Goal: Information Seeking & Learning: Learn about a topic

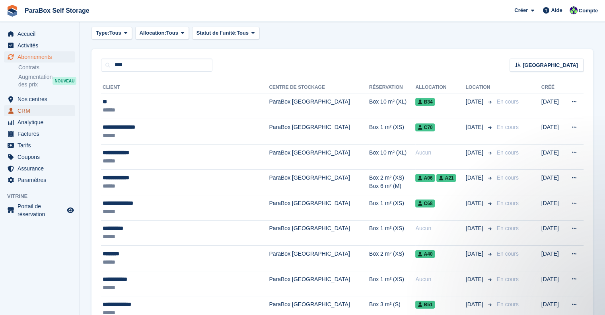
click at [45, 113] on span "CRM" at bounding box center [41, 110] width 48 height 11
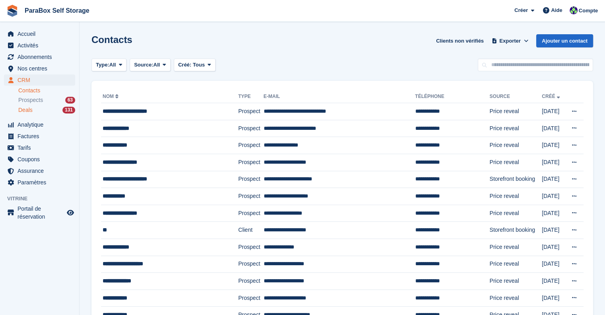
click at [51, 113] on div "Deals 131" at bounding box center [46, 110] width 57 height 8
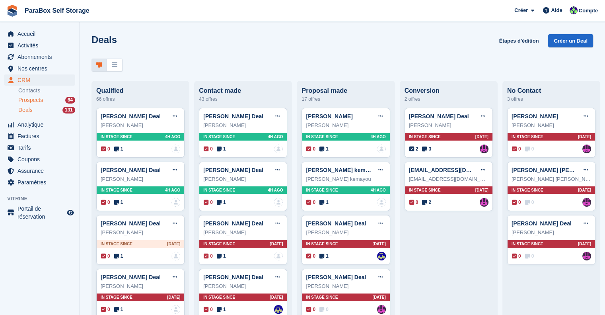
click at [57, 97] on div "Prospects 64" at bounding box center [46, 100] width 57 height 8
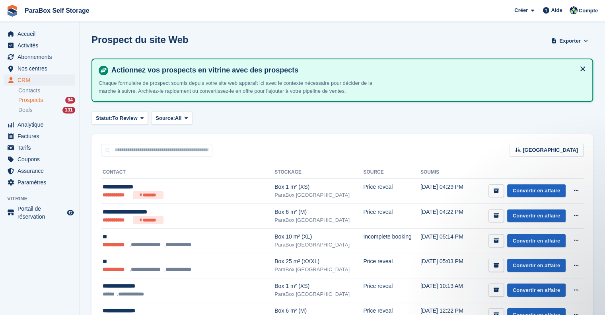
click at [585, 69] on button at bounding box center [582, 68] width 13 height 13
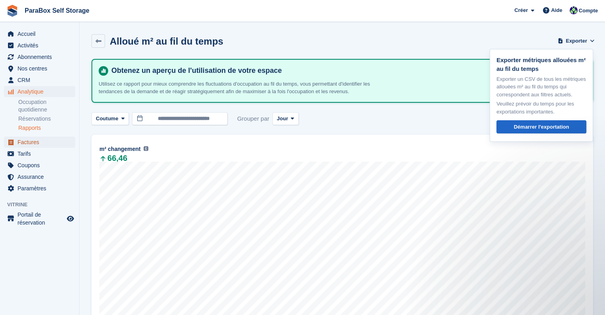
click at [25, 146] on span "Factures" at bounding box center [41, 141] width 48 height 11
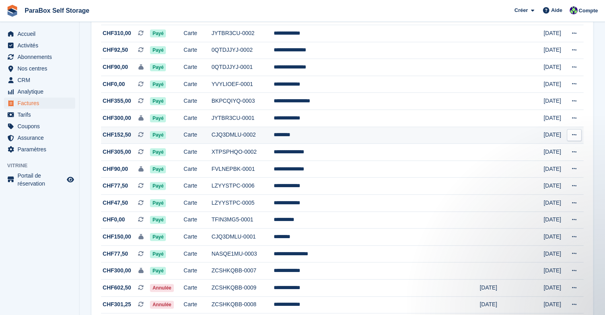
scroll to position [318, 0]
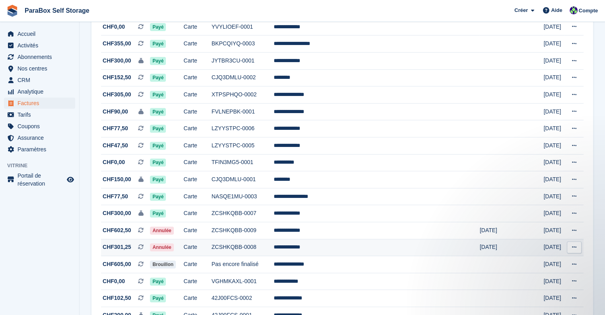
click at [212, 249] on td "Carte" at bounding box center [198, 247] width 28 height 17
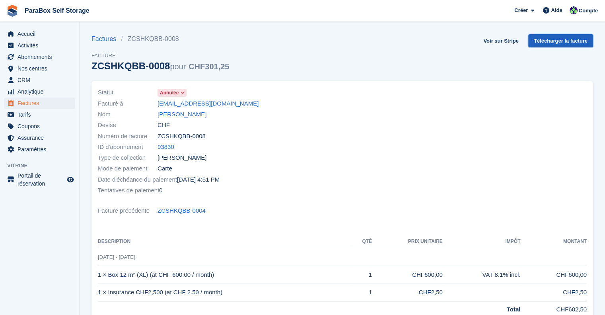
click at [552, 38] on link "Télécharger la facture" at bounding box center [560, 40] width 65 height 13
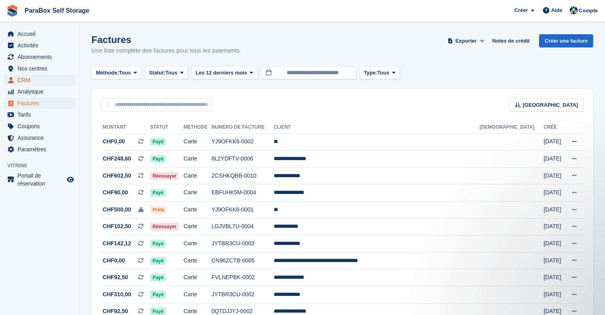
drag, startPoint x: 27, startPoint y: 77, endPoint x: 38, endPoint y: 76, distance: 11.1
click at [27, 77] on span "CRM" at bounding box center [41, 79] width 48 height 11
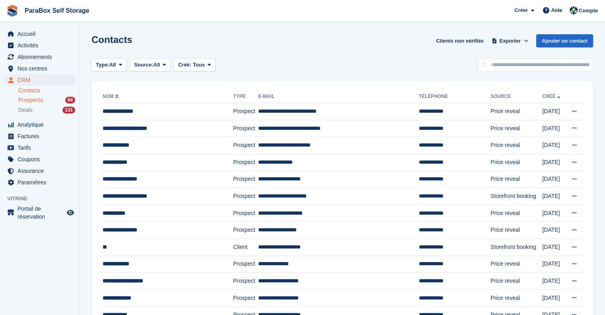
click at [37, 101] on span "Prospects" at bounding box center [30, 100] width 25 height 8
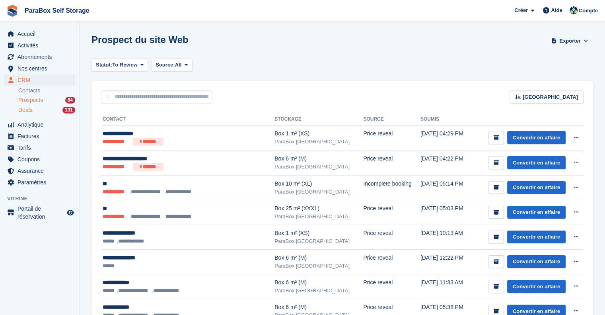
click at [31, 109] on span "Deals" at bounding box center [25, 110] width 14 height 8
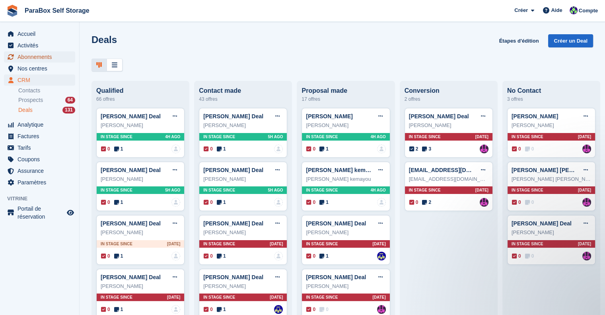
click at [40, 58] on span "Abonnements" at bounding box center [41, 56] width 48 height 11
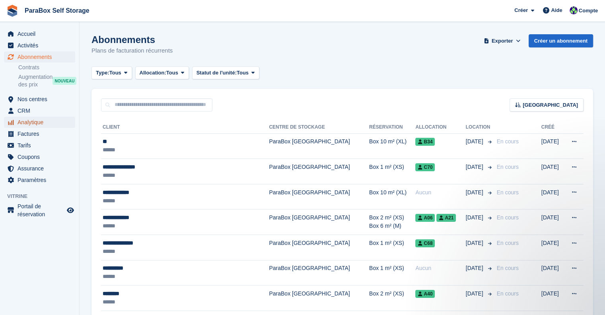
click at [47, 126] on span "Analytique" at bounding box center [41, 122] width 48 height 11
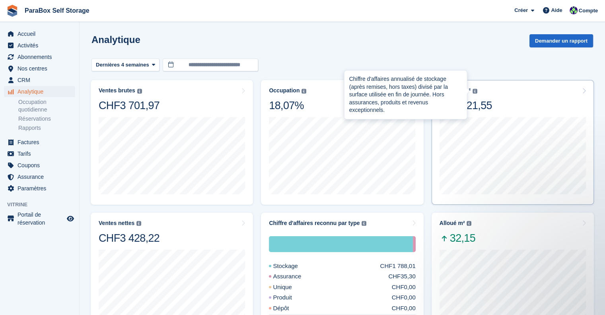
click at [470, 92] on div "Taux par m² Chiffre d'affaires annualisé de stockage (après remises, hors taxes…" at bounding box center [458, 90] width 38 height 7
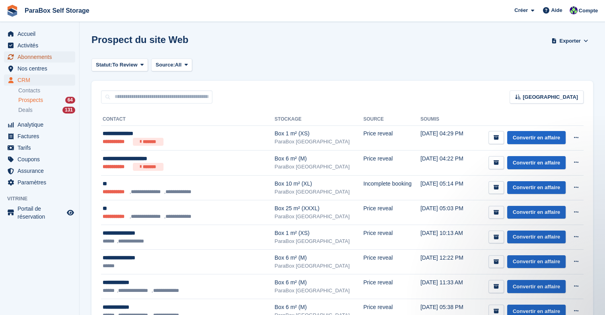
click at [34, 56] on span "Abonnements" at bounding box center [41, 56] width 48 height 11
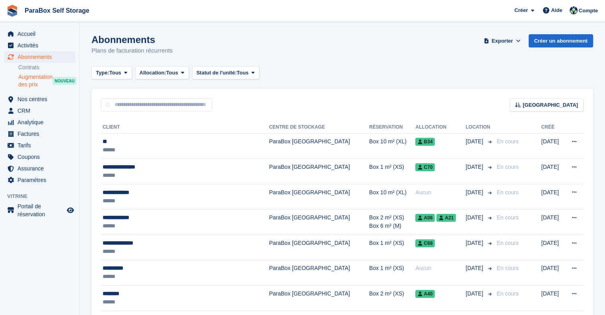
click at [37, 80] on span "Augmentation des prix" at bounding box center [35, 80] width 34 height 15
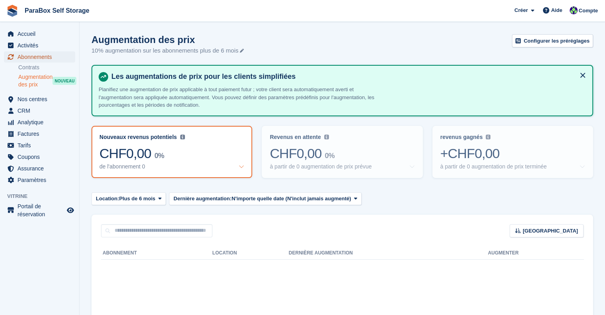
click at [41, 58] on span "Abonnements" at bounding box center [41, 56] width 48 height 11
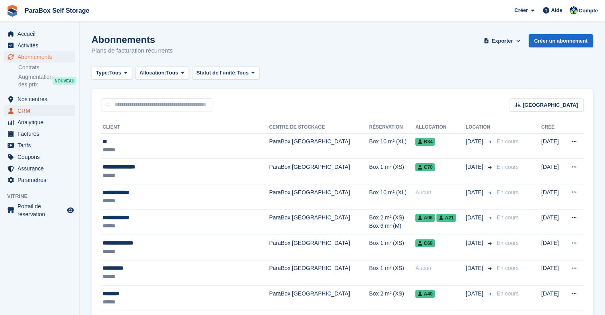
click at [38, 109] on span "CRM" at bounding box center [41, 110] width 48 height 11
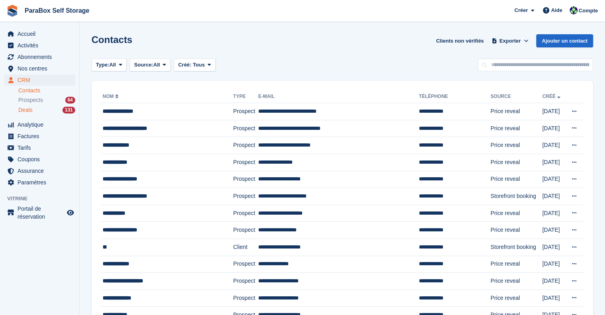
click at [45, 108] on div "Deals 131" at bounding box center [46, 110] width 57 height 8
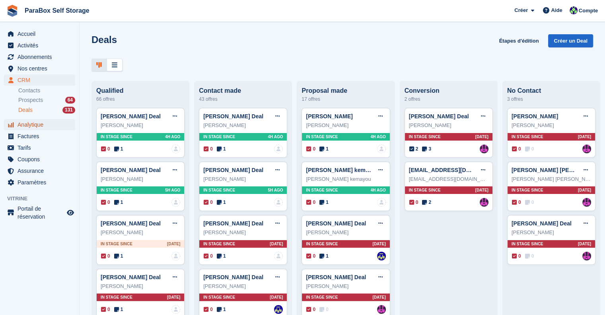
click at [30, 125] on span "Analytique" at bounding box center [41, 124] width 48 height 11
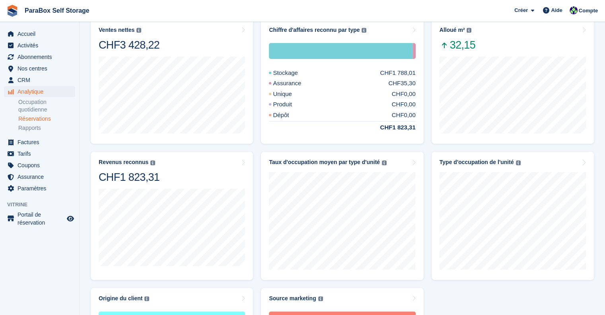
scroll to position [188, 0]
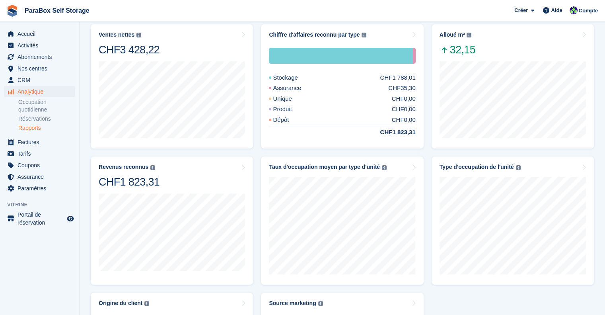
click at [31, 124] on link "Rapports" at bounding box center [46, 128] width 57 height 8
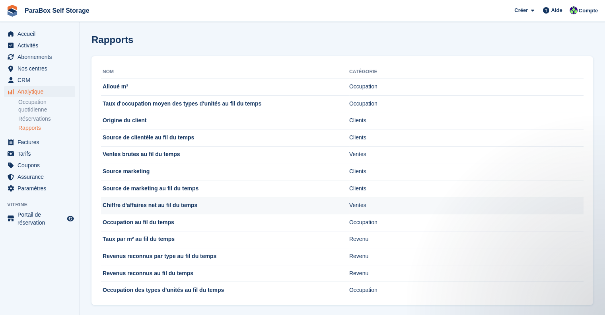
click at [200, 204] on td "Chiffre d'affaires net au fil du temps" at bounding box center [225, 205] width 248 height 17
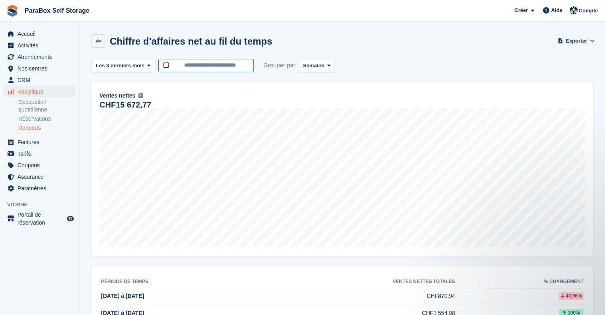
click at [219, 63] on input "**********" at bounding box center [205, 65] width 95 height 13
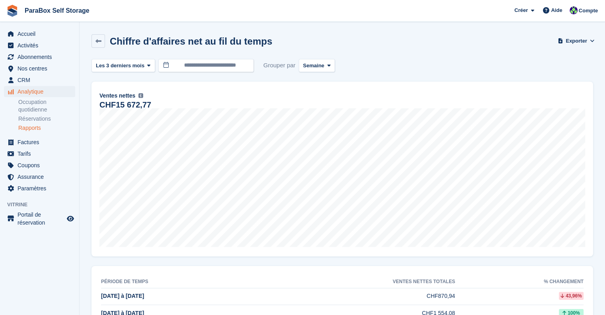
click at [478, 73] on div "**********" at bounding box center [341, 260] width 501 height 403
click at [192, 62] on input "**********" at bounding box center [176, 65] width 95 height 13
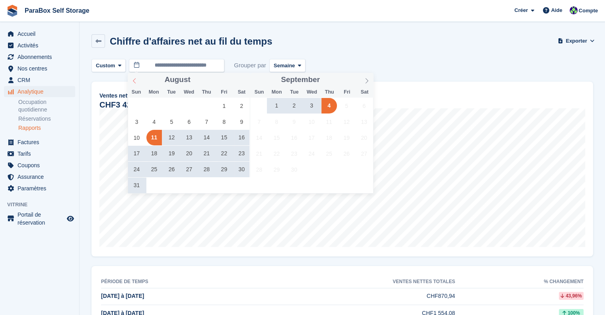
click at [136, 83] on icon at bounding box center [135, 81] width 6 height 6
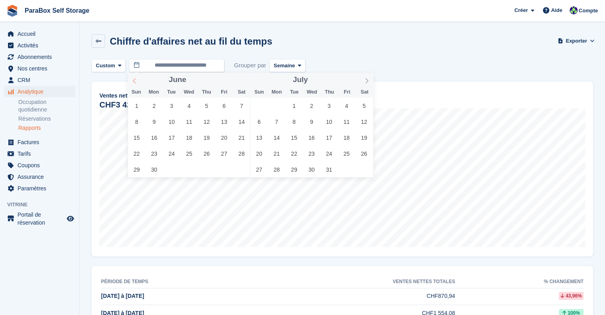
click at [136, 83] on icon at bounding box center [135, 81] width 6 height 6
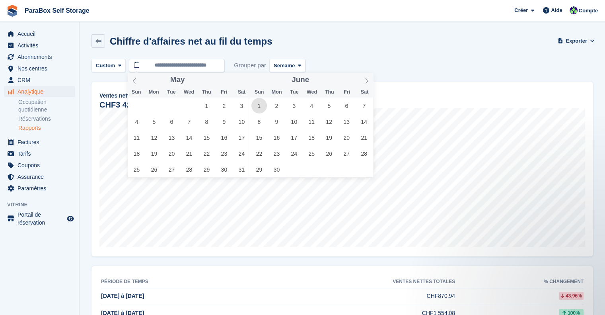
click at [262, 109] on span "1" at bounding box center [259, 106] width 16 height 16
click at [368, 82] on icon at bounding box center [367, 81] width 6 height 6
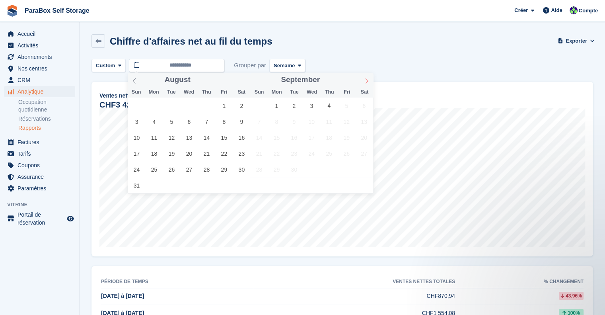
click at [368, 82] on icon at bounding box center [367, 81] width 6 height 6
click at [368, 82] on div "September ****" at bounding box center [312, 80] width 123 height 14
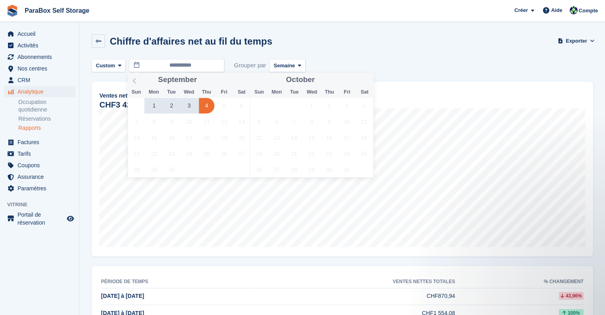
click at [210, 106] on span "4" at bounding box center [207, 106] width 16 height 16
type input "**********"
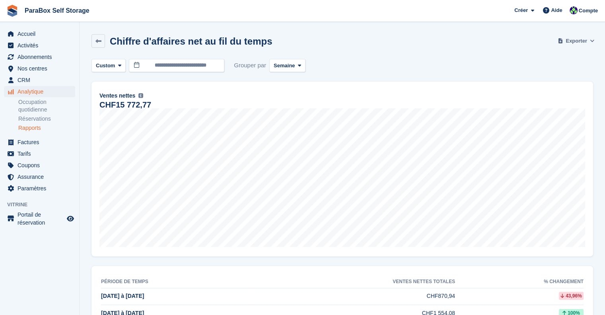
click at [564, 39] on span at bounding box center [561, 41] width 8 height 8
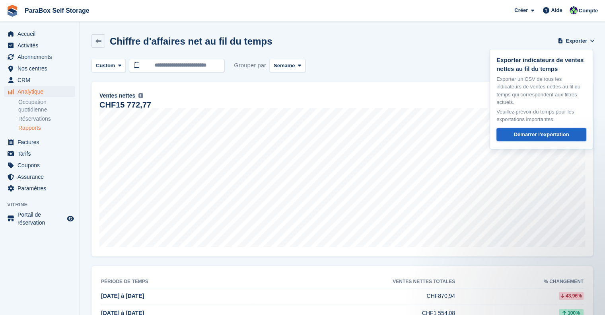
drag, startPoint x: 548, startPoint y: 124, endPoint x: 548, endPoint y: 113, distance: 11.1
click at [548, 130] on div "Démarrer l'exportation" at bounding box center [541, 134] width 55 height 8
click at [282, 62] on span "Semaine" at bounding box center [284, 66] width 21 height 8
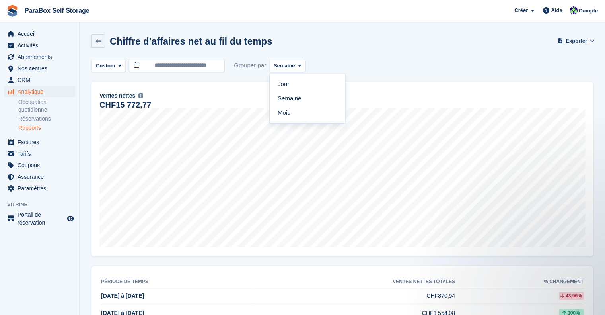
click at [294, 88] on link "Jour" at bounding box center [307, 84] width 69 height 14
click at [574, 41] on span "Exporter" at bounding box center [575, 41] width 21 height 8
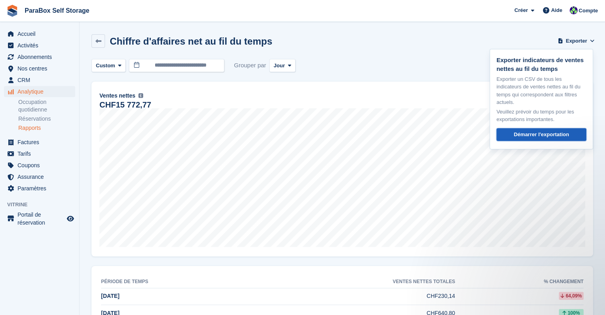
click at [549, 130] on div "Démarrer l'exportation" at bounding box center [541, 134] width 55 height 8
click at [378, 66] on div "**********" at bounding box center [341, 65] width 501 height 13
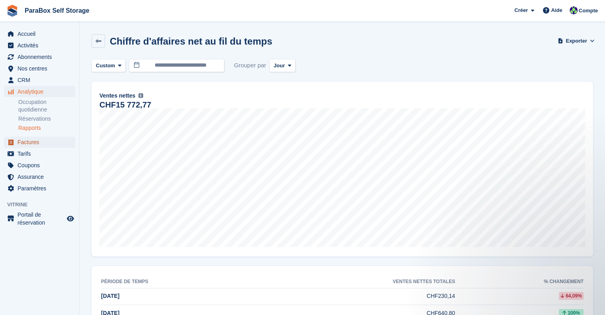
click at [40, 144] on span "Factures" at bounding box center [41, 141] width 48 height 11
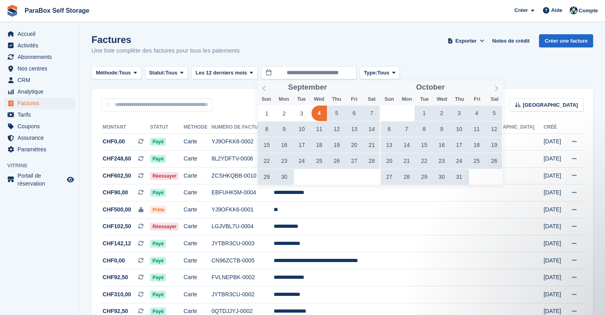
click at [282, 41] on div "Factures Une liste complète des factures pour tous les paiements Exporter Expor…" at bounding box center [341, 49] width 501 height 31
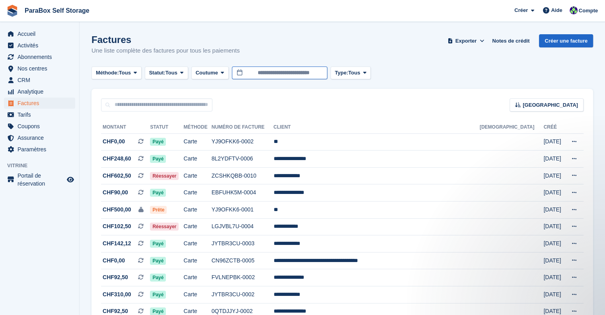
click at [307, 70] on input "**********" at bounding box center [279, 72] width 95 height 13
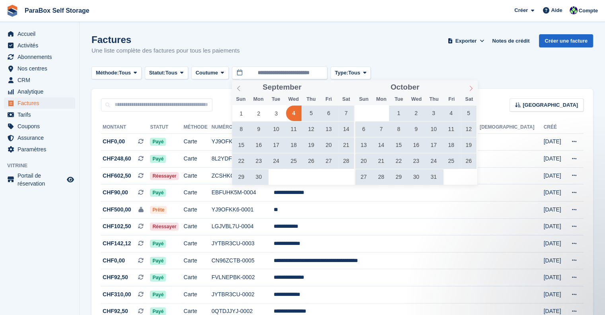
click at [474, 89] on span at bounding box center [471, 87] width 14 height 14
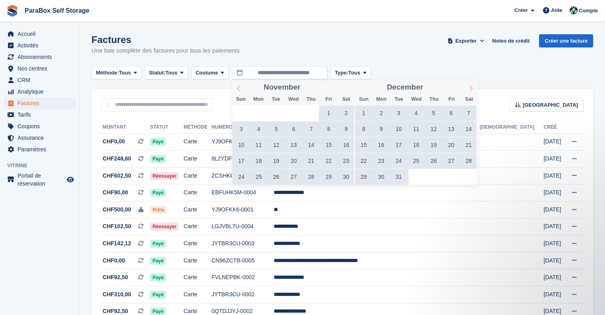
click at [474, 89] on span at bounding box center [471, 87] width 14 height 14
type input "****"
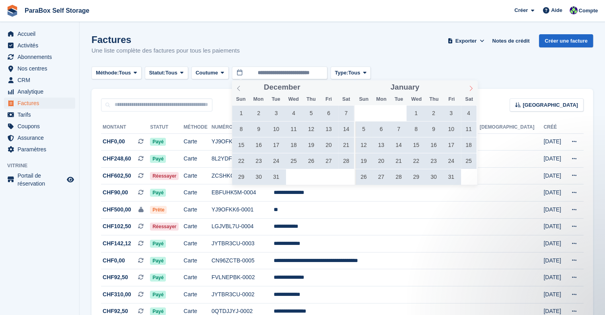
click at [474, 89] on span at bounding box center [471, 87] width 14 height 14
type input "****"
click at [474, 89] on span at bounding box center [471, 87] width 14 height 14
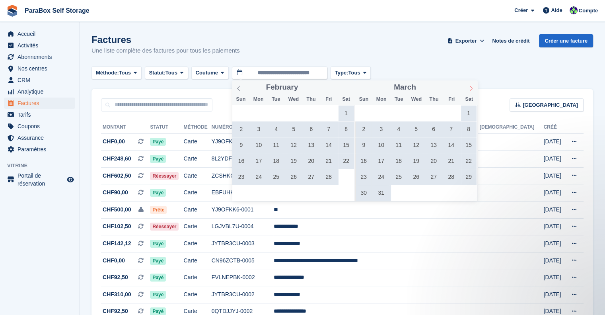
click at [474, 89] on span at bounding box center [471, 87] width 14 height 14
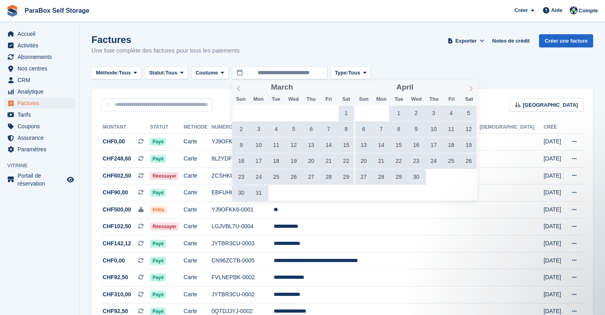
click at [474, 89] on span at bounding box center [471, 87] width 14 height 14
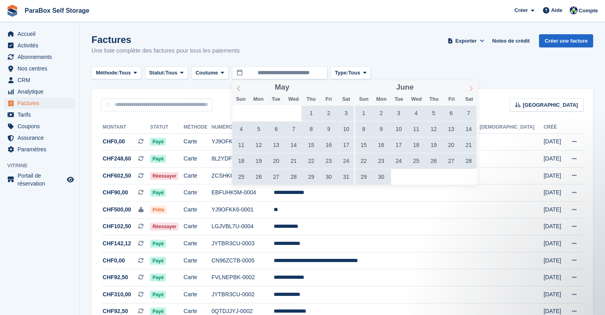
click at [474, 89] on span at bounding box center [471, 87] width 14 height 14
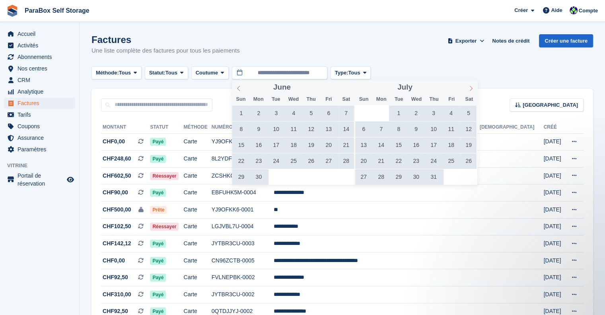
click at [474, 89] on span at bounding box center [471, 87] width 14 height 14
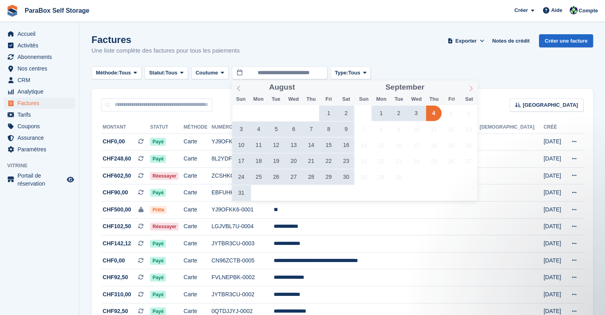
click at [474, 89] on span at bounding box center [471, 87] width 14 height 14
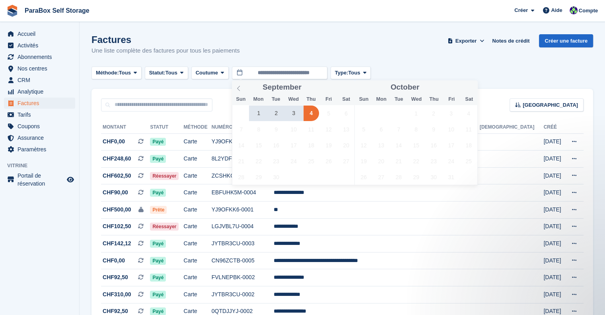
click at [258, 111] on span "1" at bounding box center [259, 113] width 16 height 16
click at [315, 114] on span "4" at bounding box center [311, 113] width 16 height 16
type input "**********"
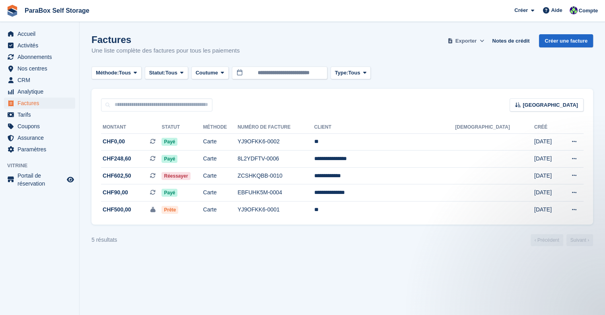
click at [475, 43] on span "Exporter" at bounding box center [465, 41] width 21 height 8
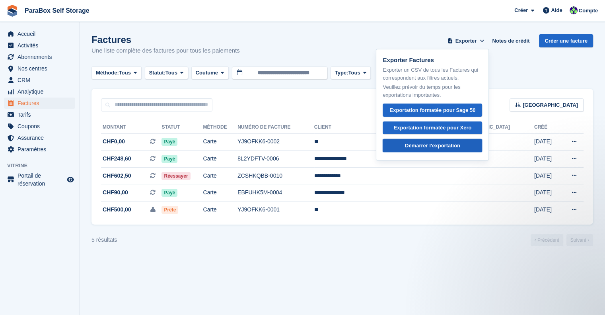
click at [446, 143] on div "Démarrer l'exportation" at bounding box center [432, 146] width 55 height 8
click at [268, 42] on div "Factures Une liste complète des factures pour tous les paiements Exporter Expor…" at bounding box center [341, 49] width 501 height 31
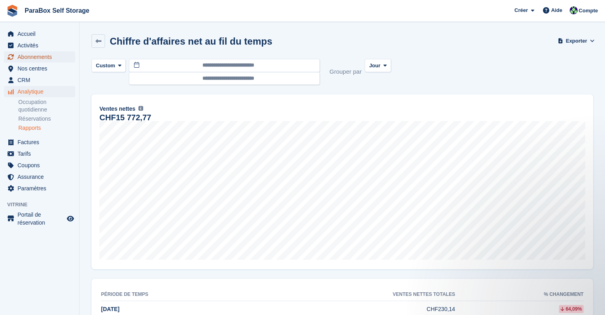
click at [38, 61] on span "Abonnements" at bounding box center [41, 56] width 48 height 11
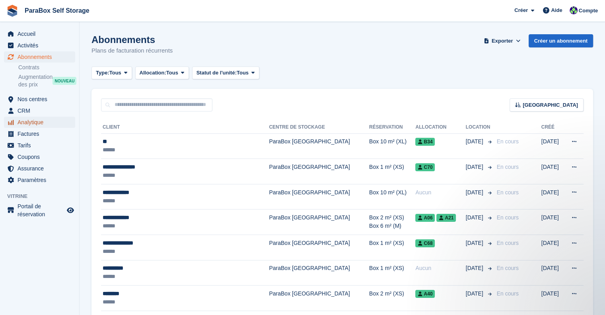
click at [38, 123] on span "Analytique" at bounding box center [41, 122] width 48 height 11
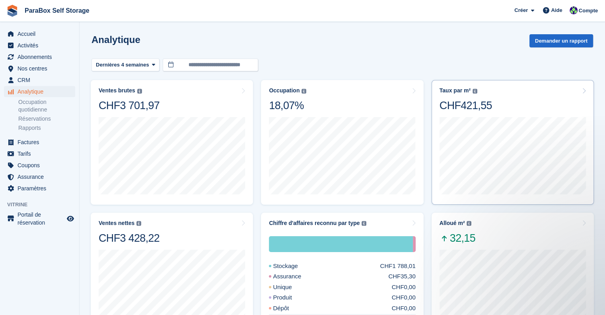
click at [485, 109] on div "CHF421,55" at bounding box center [465, 106] width 52 height 14
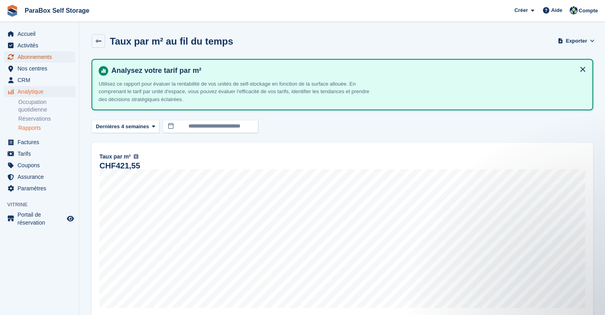
click at [47, 60] on span "Abonnements" at bounding box center [41, 56] width 48 height 11
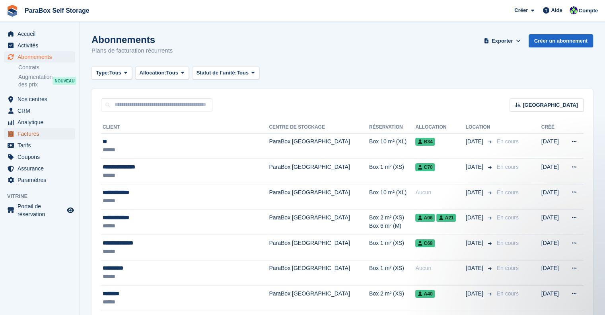
click at [37, 133] on span "Factures" at bounding box center [41, 133] width 48 height 11
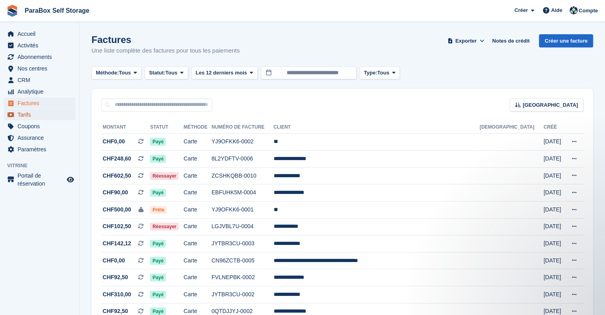
click at [33, 115] on span "Tarifs" at bounding box center [41, 114] width 48 height 11
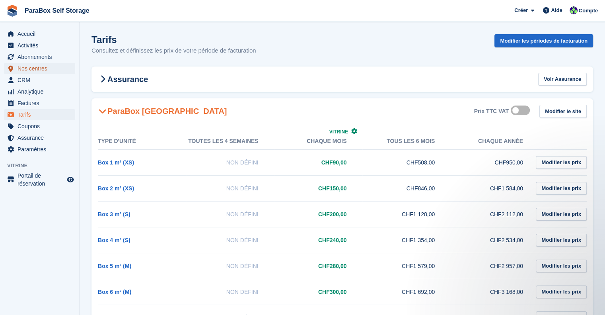
click at [36, 64] on span "Nos centres" at bounding box center [41, 68] width 48 height 11
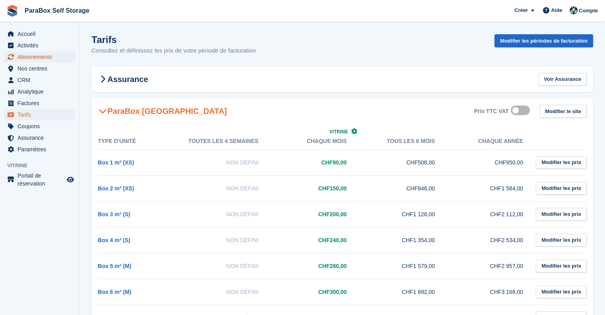
click at [43, 56] on span "Abonnements" at bounding box center [41, 56] width 48 height 11
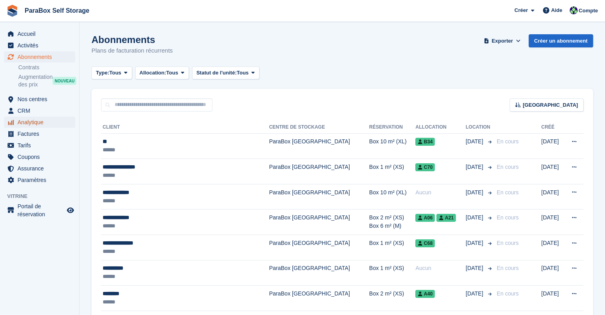
click at [33, 119] on span "Analytique" at bounding box center [41, 122] width 48 height 11
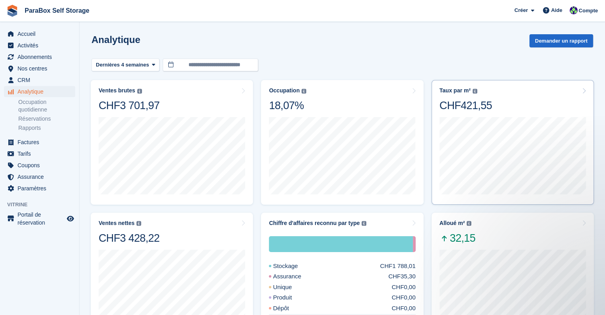
click at [476, 87] on div "Taux par m² Chiffre d'affaires annualisé de stockage (après remises, hors taxes…" at bounding box center [465, 90] width 52 height 7
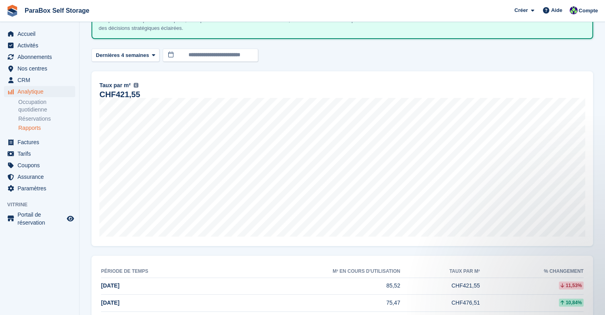
scroll to position [80, 0]
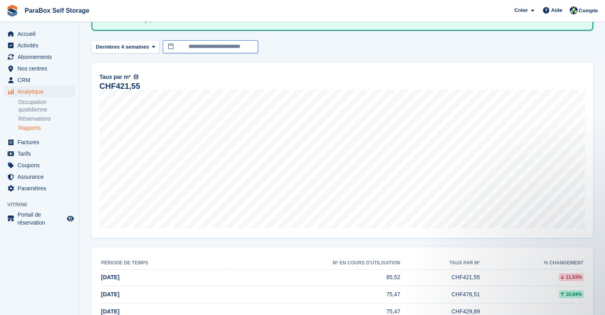
click at [237, 47] on input "**********" at bounding box center [210, 46] width 95 height 13
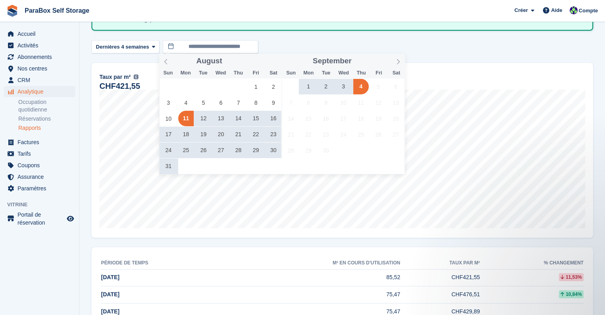
click at [338, 41] on div "**********" at bounding box center [341, 46] width 501 height 13
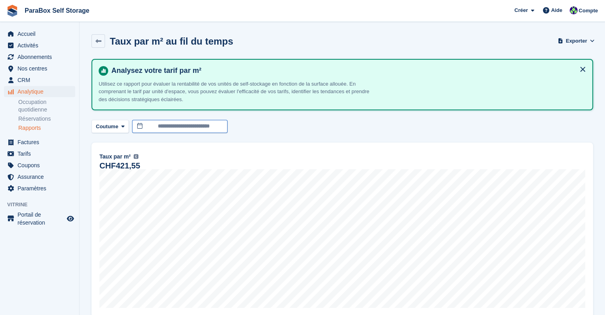
click at [161, 124] on input "**********" at bounding box center [179, 126] width 95 height 13
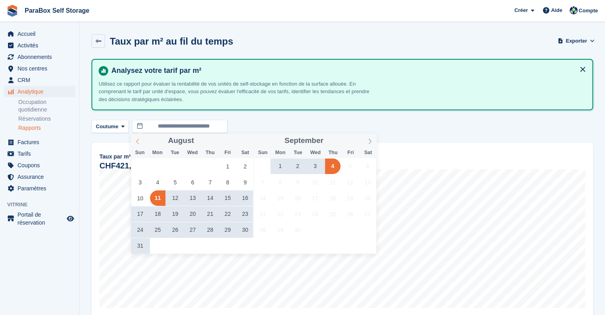
click at [136, 142] on icon at bounding box center [138, 141] width 6 height 6
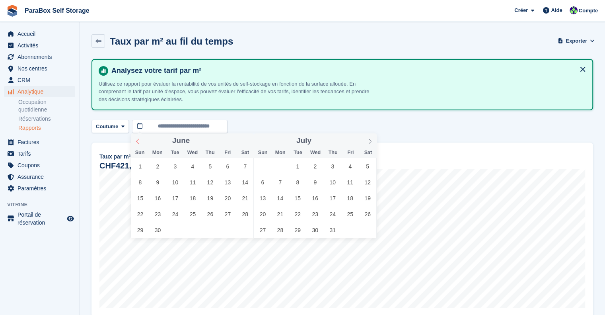
click at [136, 142] on icon at bounding box center [138, 141] width 6 height 6
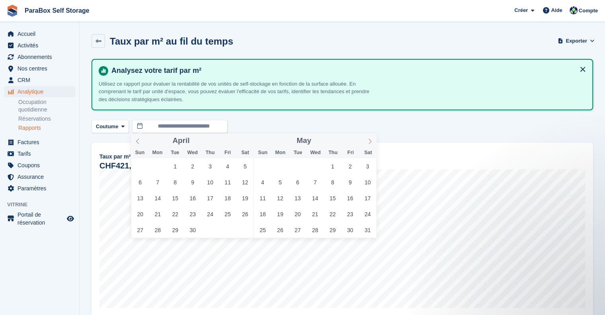
click at [367, 140] on icon at bounding box center [370, 141] width 6 height 6
click at [267, 165] on span "1" at bounding box center [263, 166] width 16 height 16
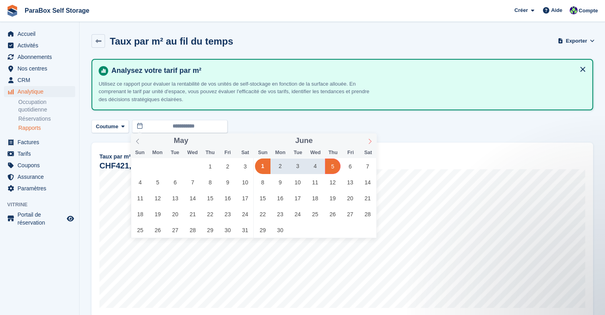
click at [366, 142] on span at bounding box center [370, 140] width 14 height 14
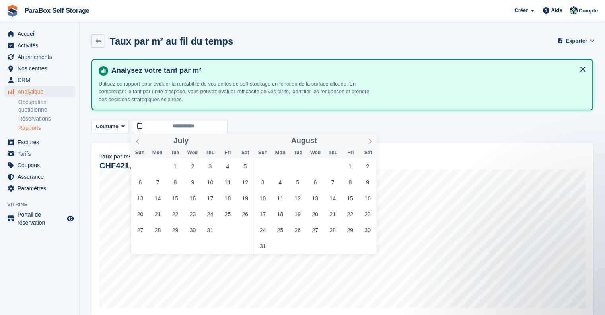
click at [366, 142] on span at bounding box center [370, 140] width 14 height 14
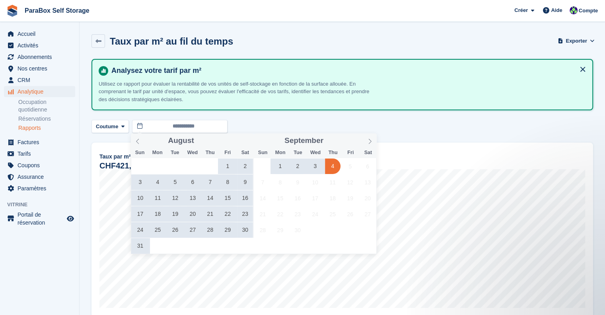
click at [336, 166] on span "4" at bounding box center [333, 166] width 16 height 16
type input "**********"
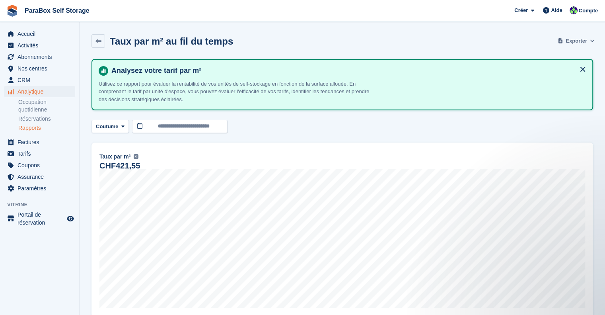
click at [578, 40] on span "Exporter" at bounding box center [575, 41] width 21 height 8
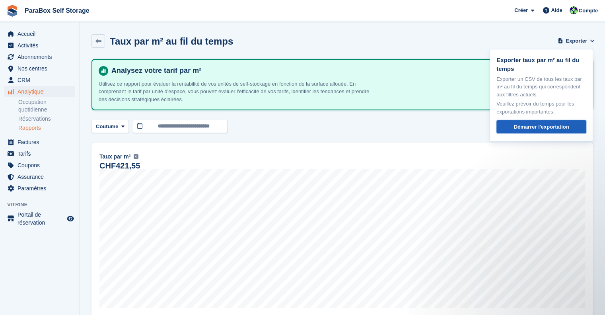
click at [546, 124] on div "Démarrer l'exportation" at bounding box center [541, 127] width 55 height 8
click at [43, 141] on span "Factures" at bounding box center [41, 141] width 48 height 11
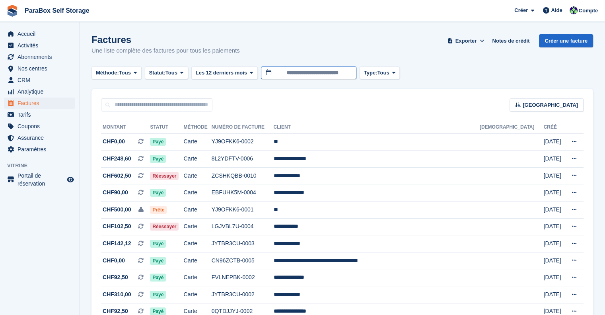
click at [339, 71] on input "**********" at bounding box center [308, 72] width 95 height 13
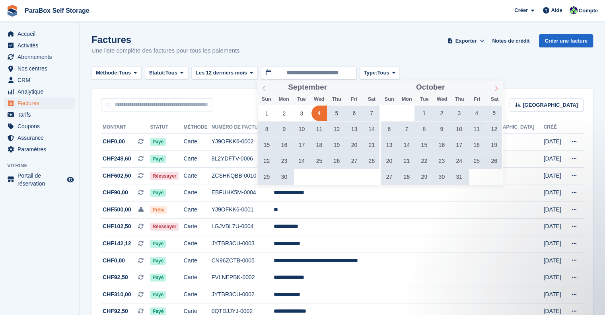
click at [496, 85] on span at bounding box center [496, 87] width 14 height 14
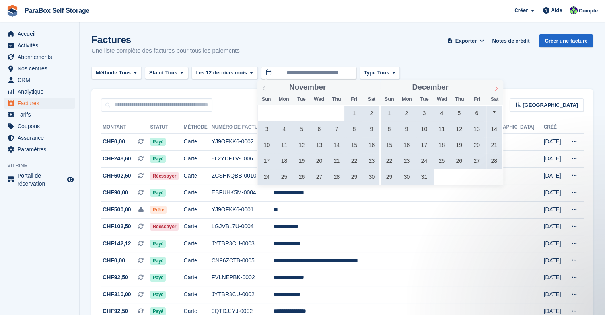
click at [496, 85] on span at bounding box center [496, 87] width 14 height 14
type input "****"
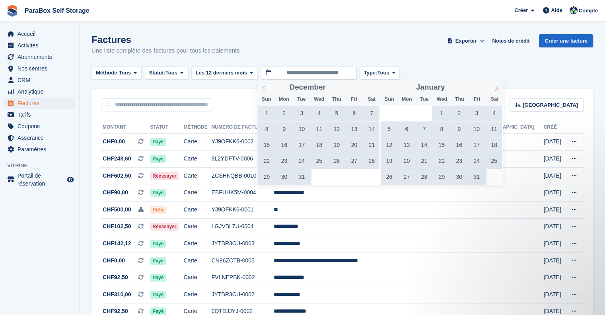
click at [496, 85] on span at bounding box center [496, 87] width 14 height 14
type input "****"
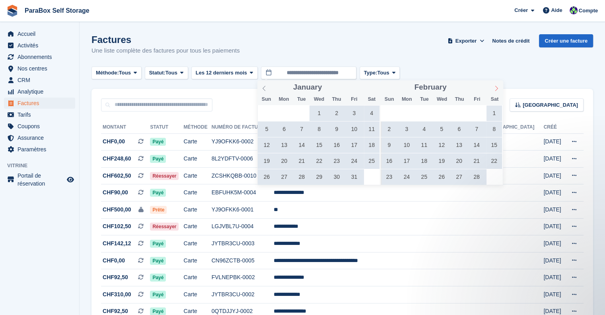
click at [496, 85] on span at bounding box center [496, 87] width 14 height 14
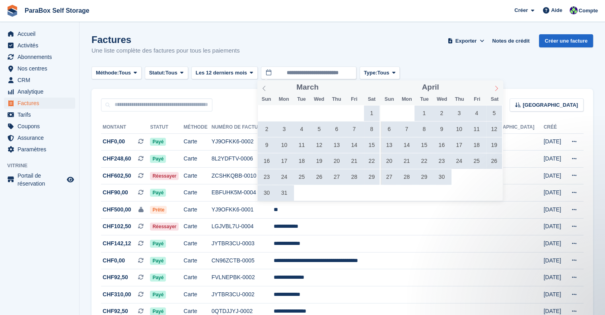
click at [496, 85] on span at bounding box center [496, 87] width 14 height 14
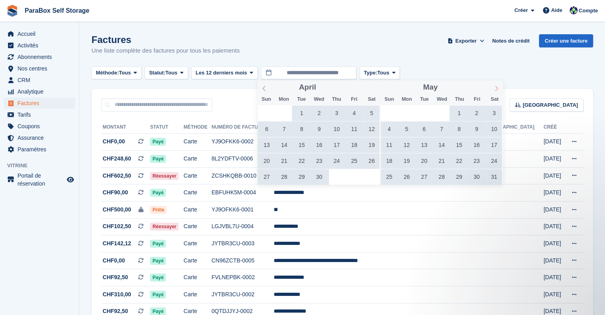
click at [496, 85] on span at bounding box center [496, 87] width 14 height 14
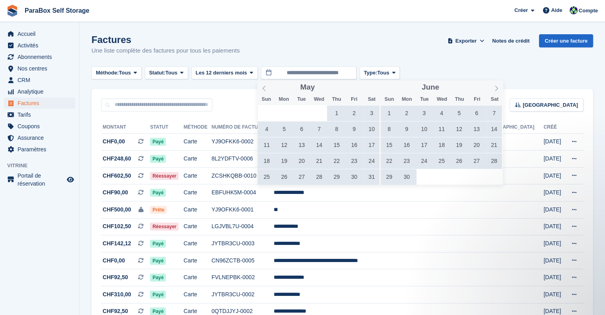
click at [411, 183] on span "30" at bounding box center [407, 177] width 16 height 16
click at [493, 90] on icon at bounding box center [496, 88] width 6 height 6
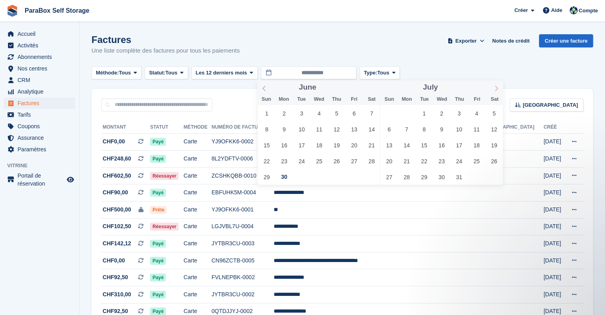
click at [493, 90] on icon at bounding box center [496, 88] width 6 height 6
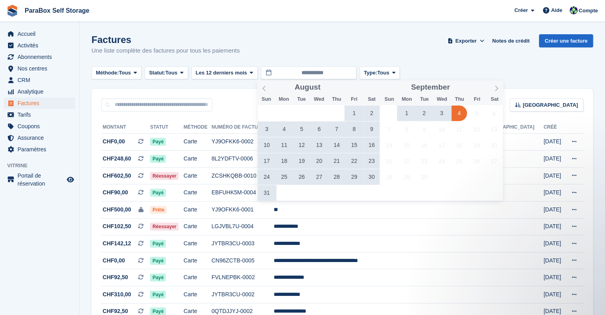
click at [466, 115] on span "4" at bounding box center [459, 113] width 16 height 16
type input "**********"
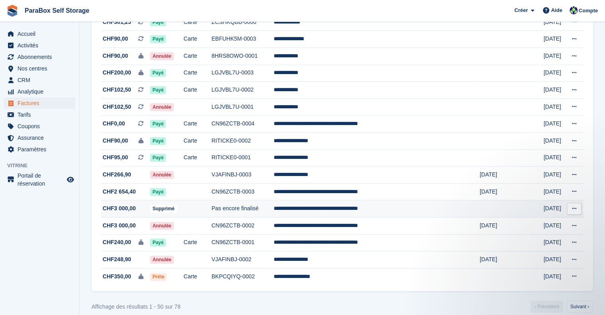
scroll to position [709, 0]
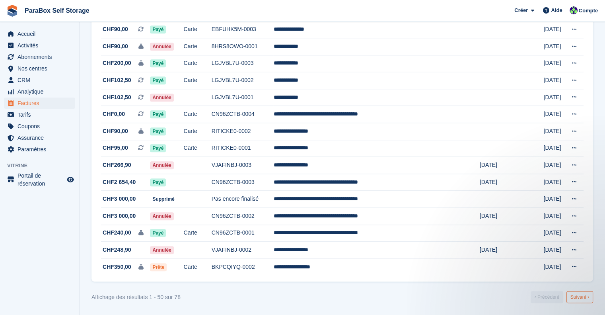
click at [577, 292] on link "Suivant ›" at bounding box center [579, 297] width 27 height 12
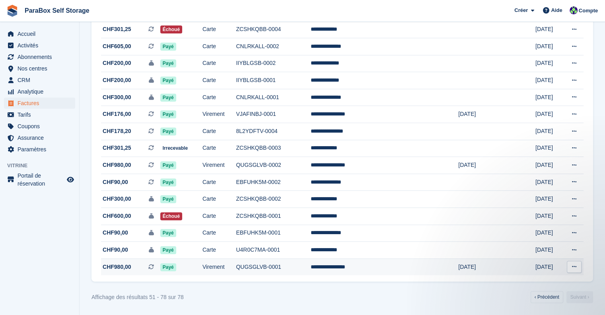
click at [236, 270] on td "Virement" at bounding box center [218, 266] width 33 height 17
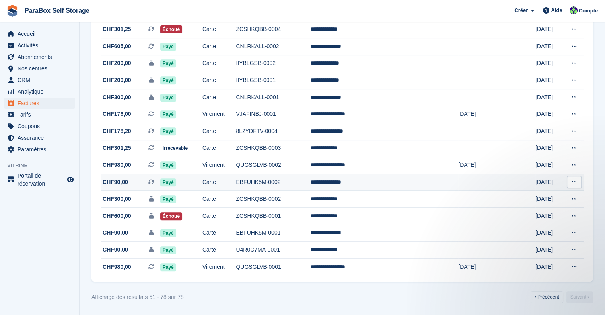
click at [311, 180] on td "EBFUHK5M-0002" at bounding box center [273, 181] width 75 height 17
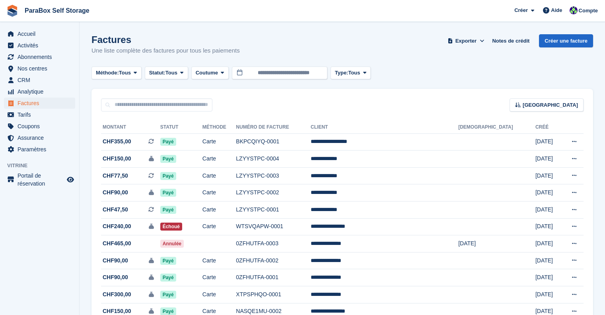
scroll to position [334, 0]
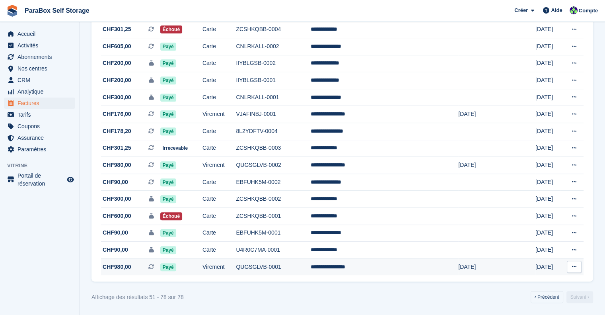
click at [405, 263] on td "**********" at bounding box center [385, 266] width 148 height 17
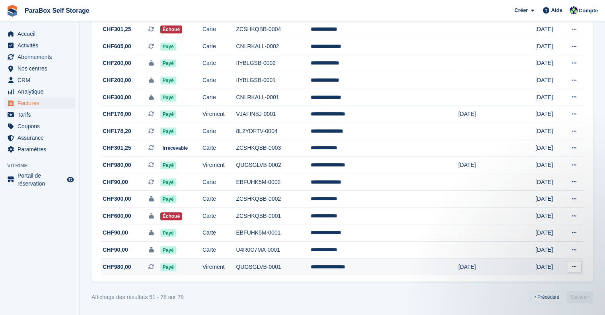
click at [236, 271] on td "Virement" at bounding box center [218, 266] width 33 height 17
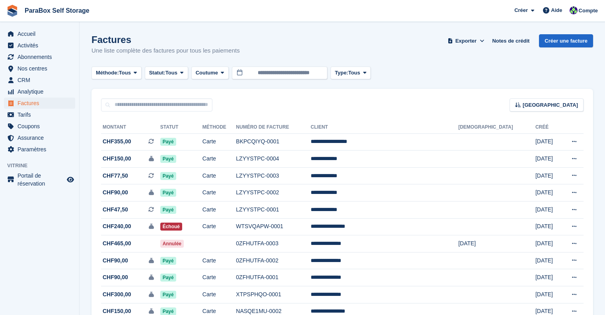
scroll to position [334, 0]
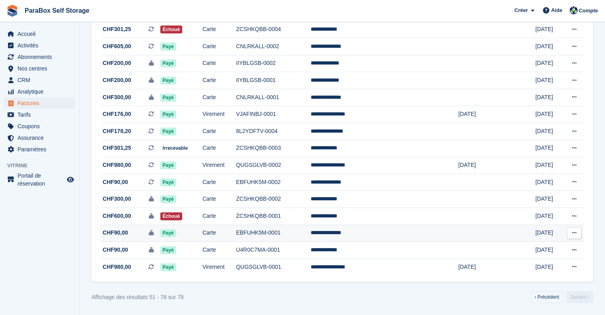
click at [311, 233] on td "EBFUHK5M-0001" at bounding box center [273, 232] width 75 height 17
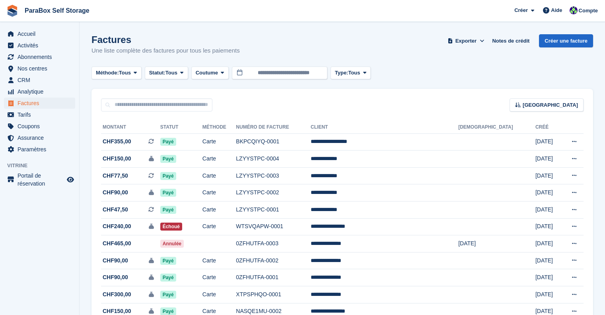
scroll to position [334, 0]
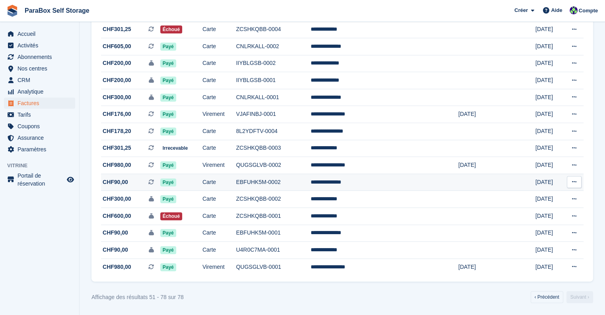
click at [311, 183] on td "EBFUHK5M-0002" at bounding box center [273, 181] width 75 height 17
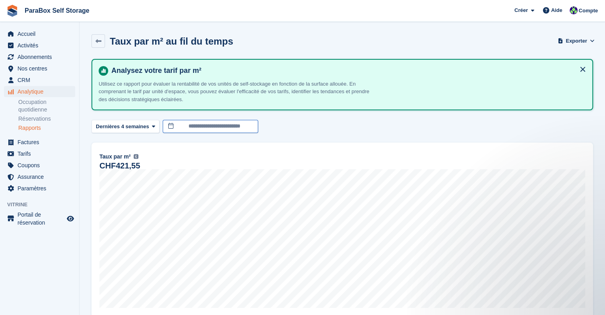
click at [215, 125] on input "**********" at bounding box center [210, 126] width 95 height 13
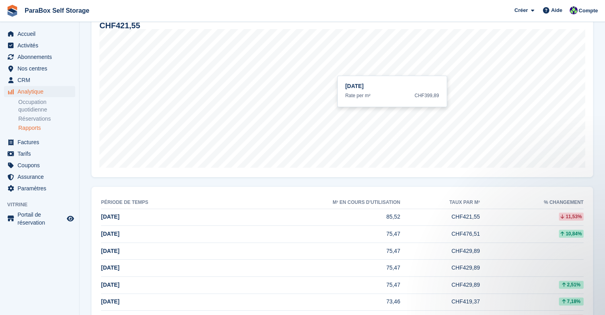
scroll to position [92, 0]
